Goal: Task Accomplishment & Management: Manage account settings

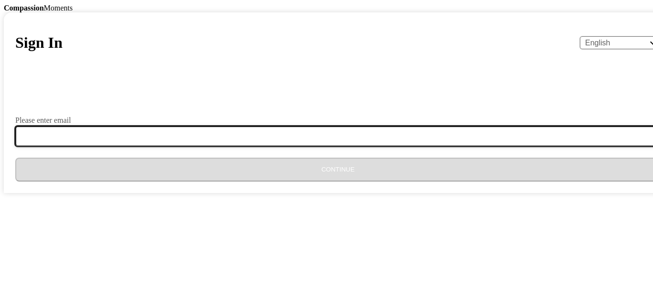
drag, startPoint x: 0, startPoint y: 0, endPoint x: 228, endPoint y: 220, distance: 317.1
click at [228, 146] on input "Please enter email" at bounding box center [343, 136] width 657 height 20
type input "[EMAIL_ADDRESS][DOMAIN_NAME]"
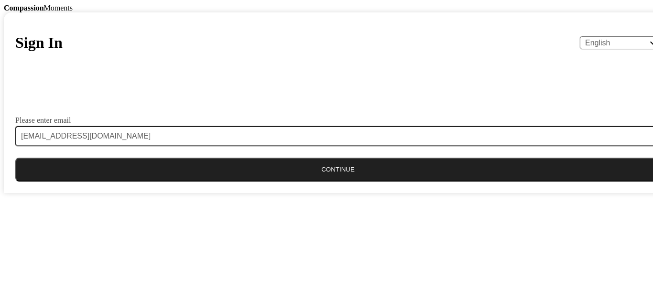
click at [296, 182] on button "Continue" at bounding box center [337, 170] width 645 height 24
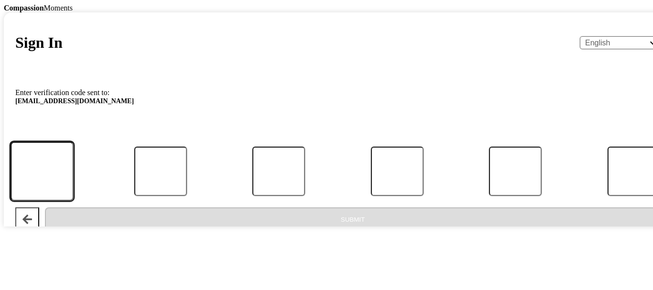
click at [74, 201] on input "Code" at bounding box center [42, 171] width 63 height 59
type input "7"
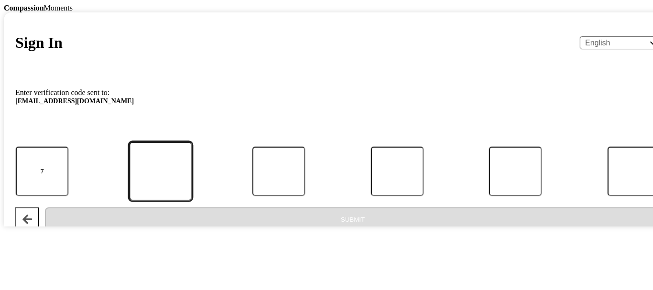
type input "5"
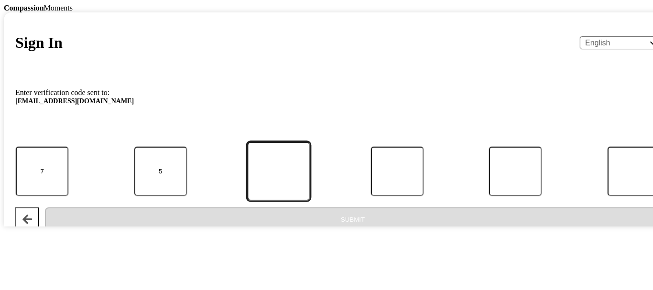
type input "2"
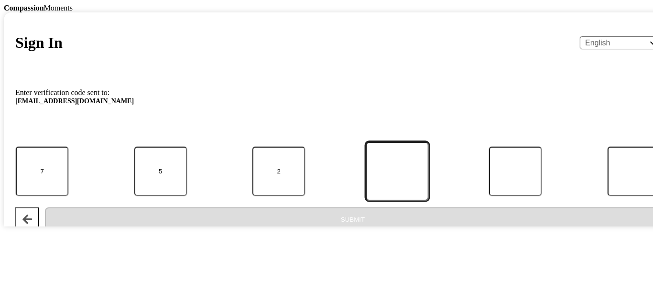
type input "3"
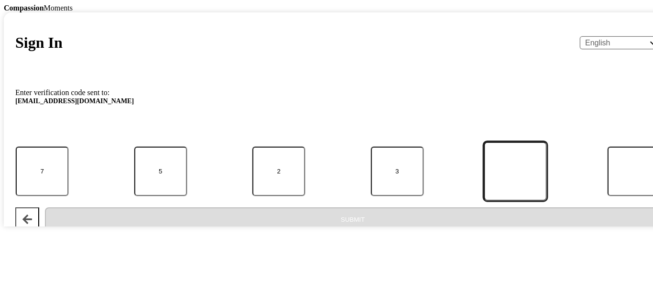
type input "4"
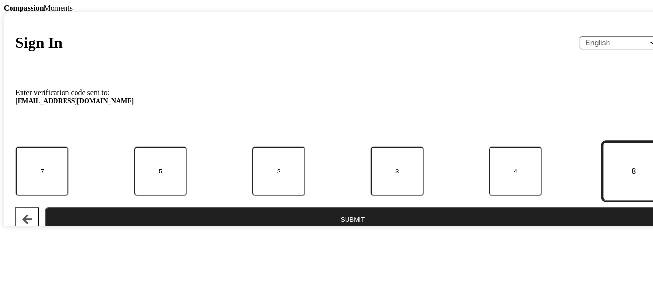
type input "8"
click at [334, 231] on button "Submit" at bounding box center [353, 219] width 616 height 24
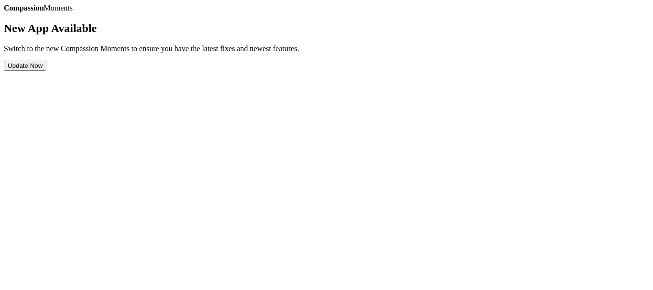
click at [46, 71] on button "Update Now" at bounding box center [25, 66] width 43 height 10
